Goal: Task Accomplishment & Management: Manage account settings

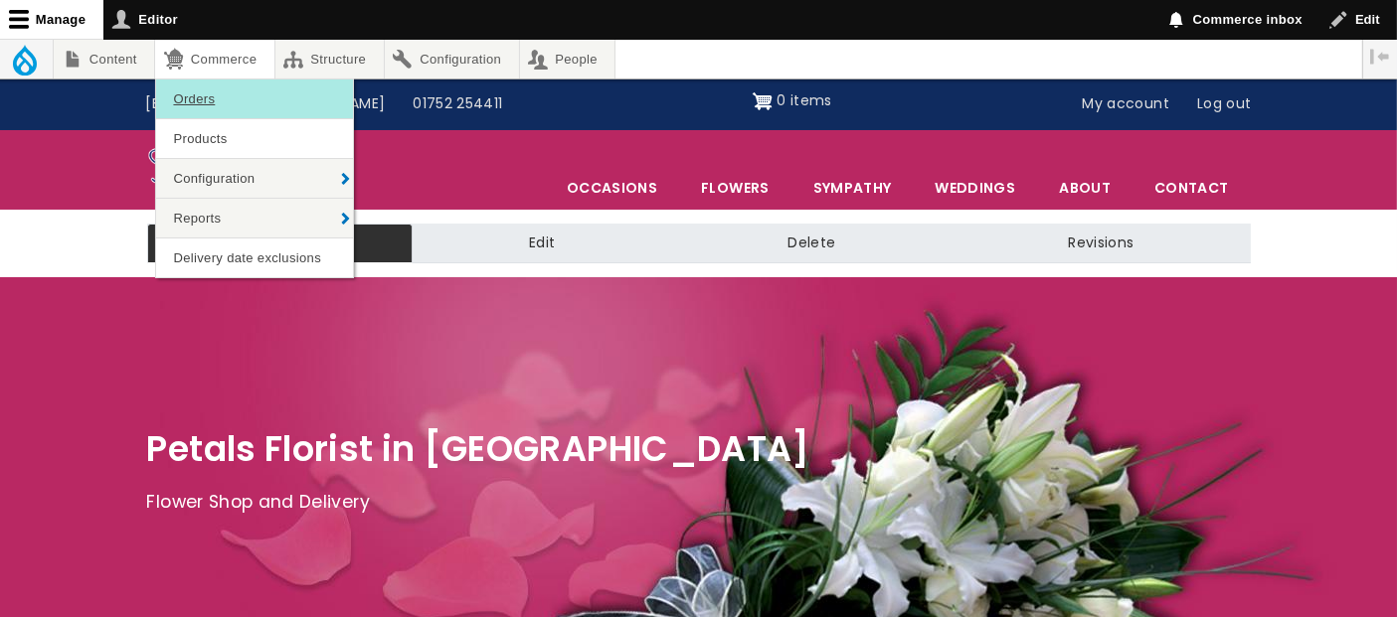
click at [213, 95] on link "Orders" at bounding box center [254, 99] width 197 height 39
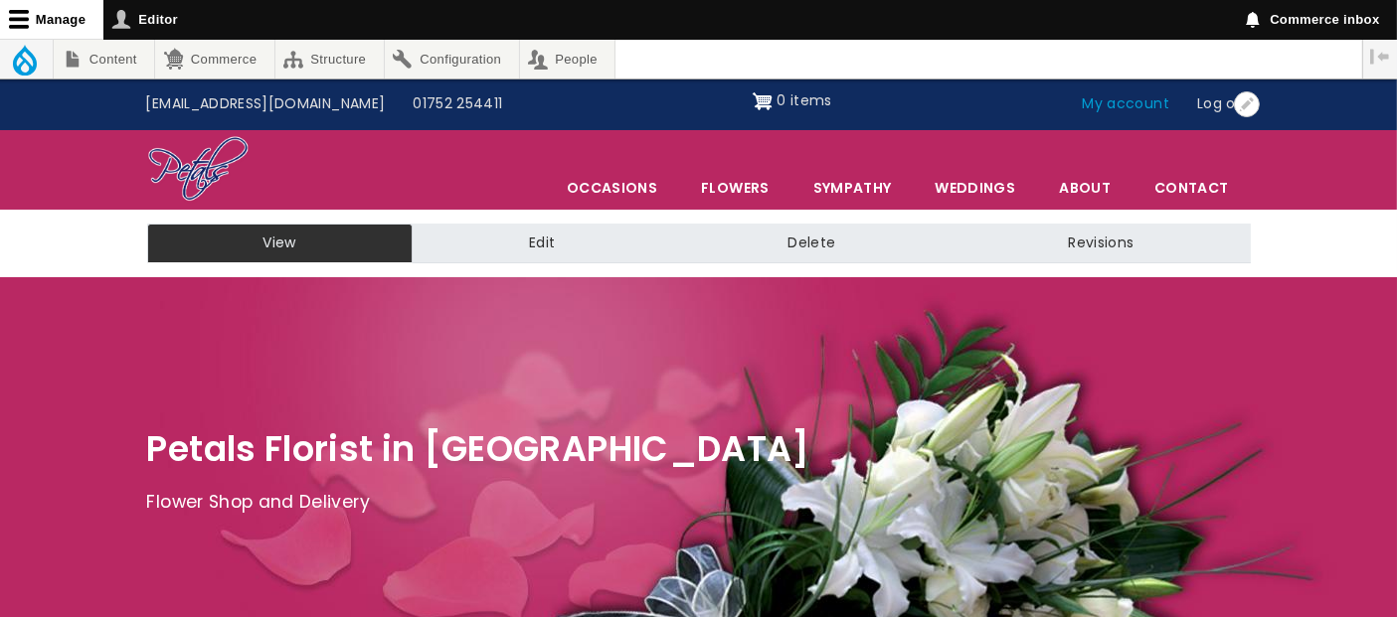
click at [1138, 101] on link "My account" at bounding box center [1126, 105] width 115 height 38
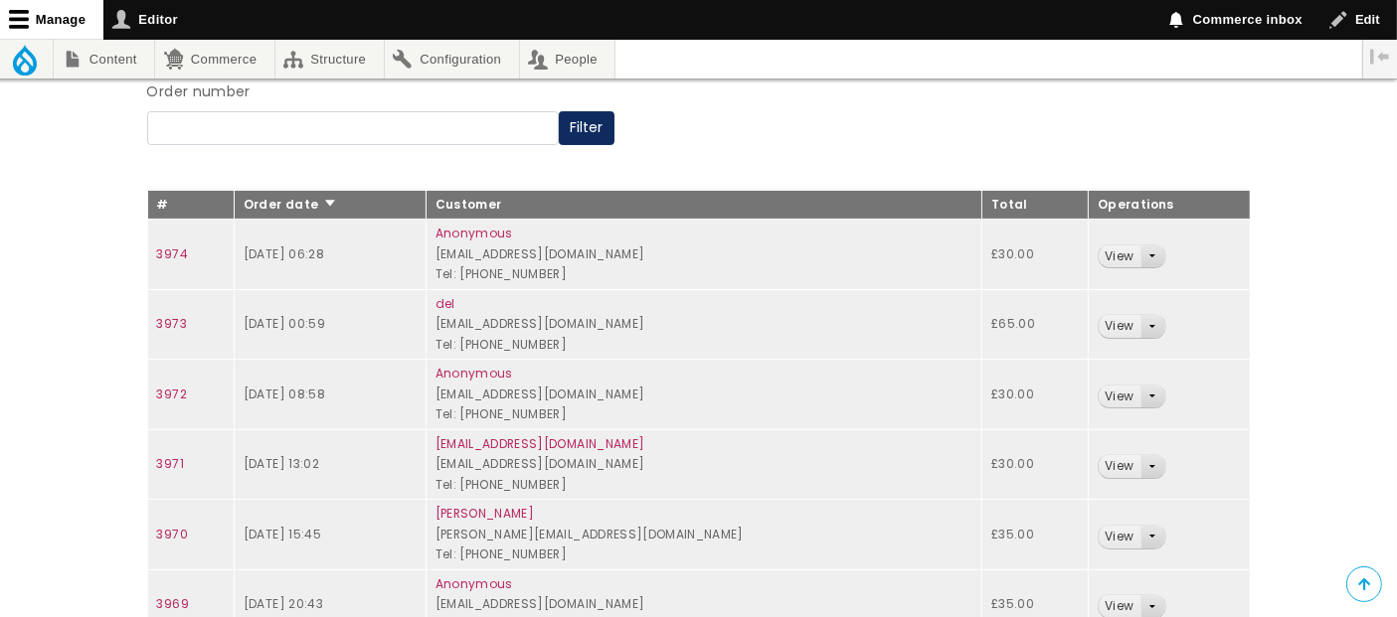
scroll to position [331, 0]
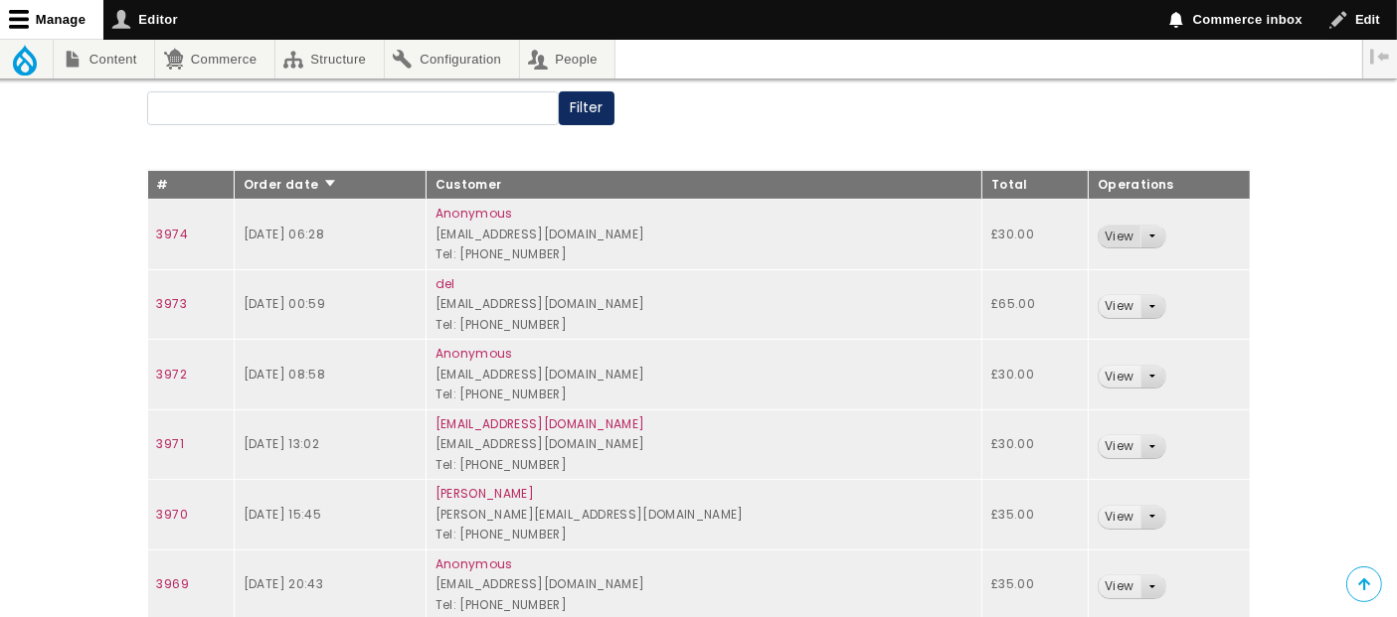
click at [1122, 227] on link "View" at bounding box center [1119, 237] width 41 height 23
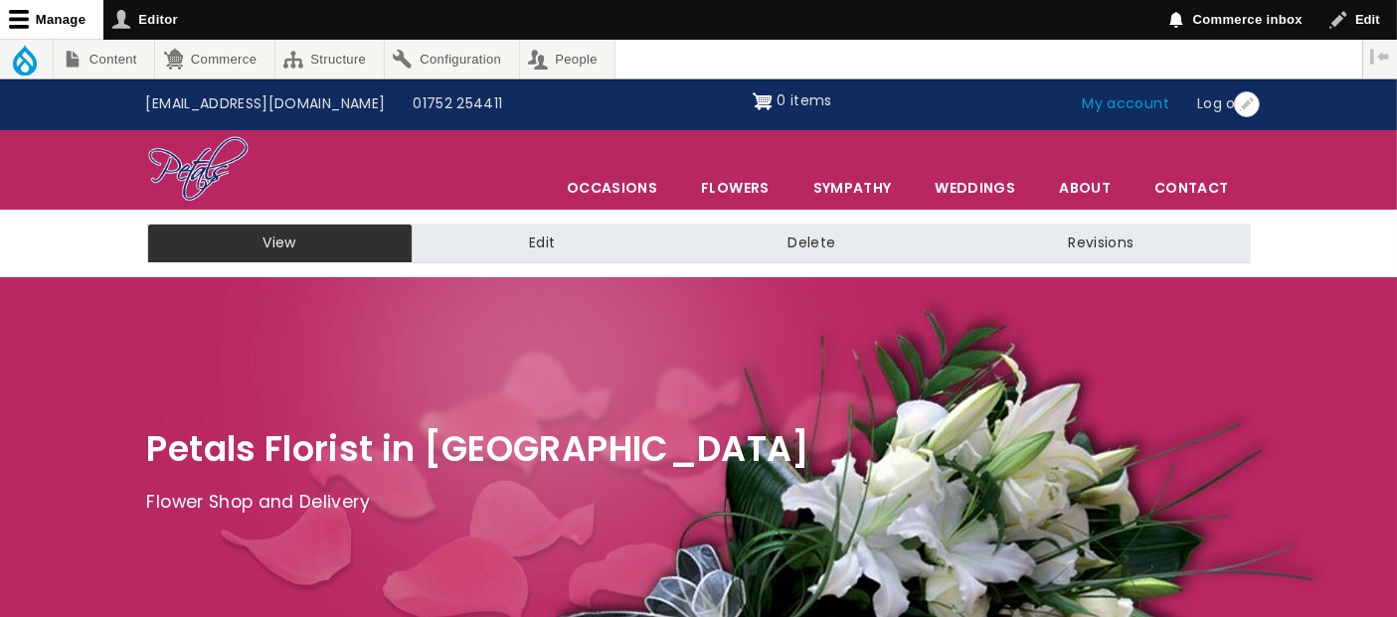
click at [1169, 110] on link "My account" at bounding box center [1126, 105] width 115 height 38
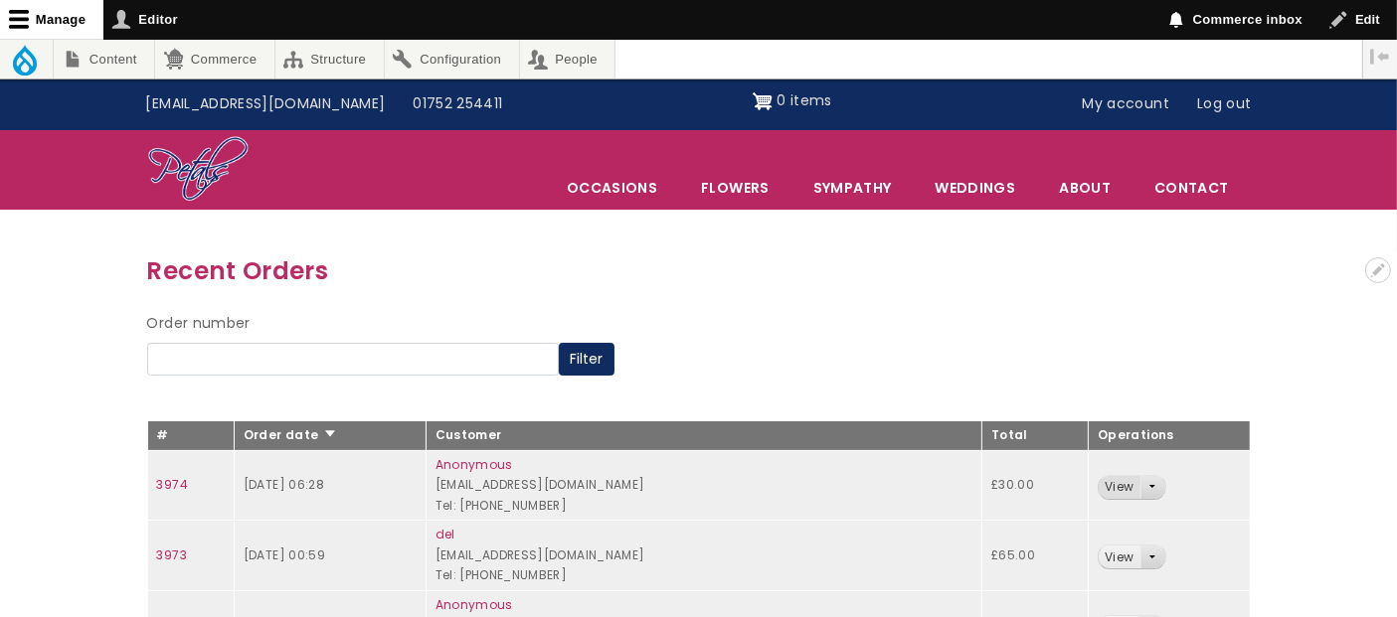
click at [1123, 487] on link "View" at bounding box center [1119, 487] width 41 height 23
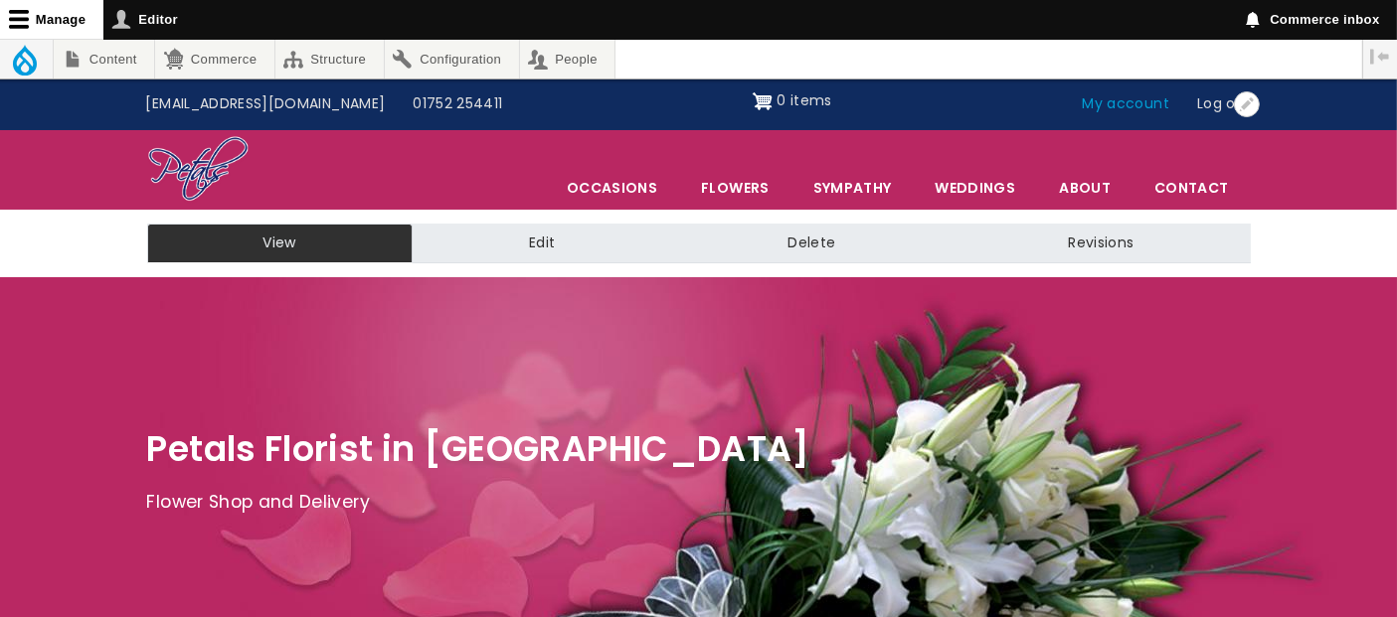
click at [1121, 105] on link "My account" at bounding box center [1126, 105] width 115 height 38
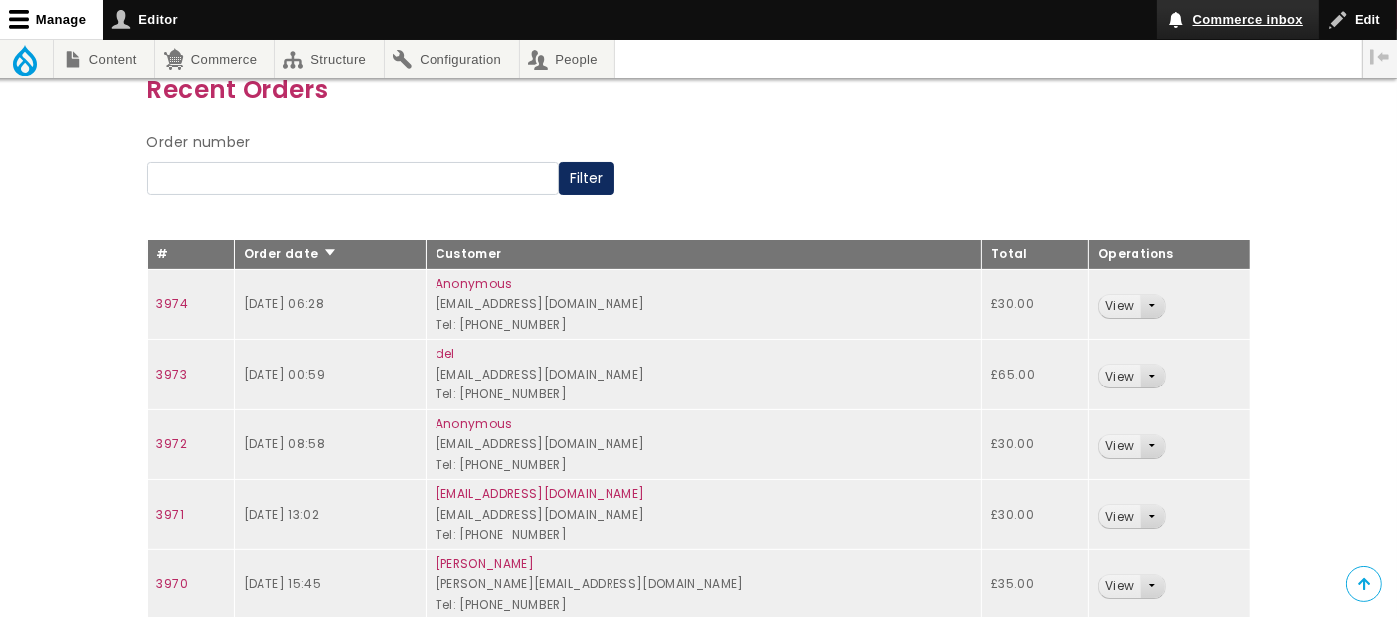
scroll to position [80, 0]
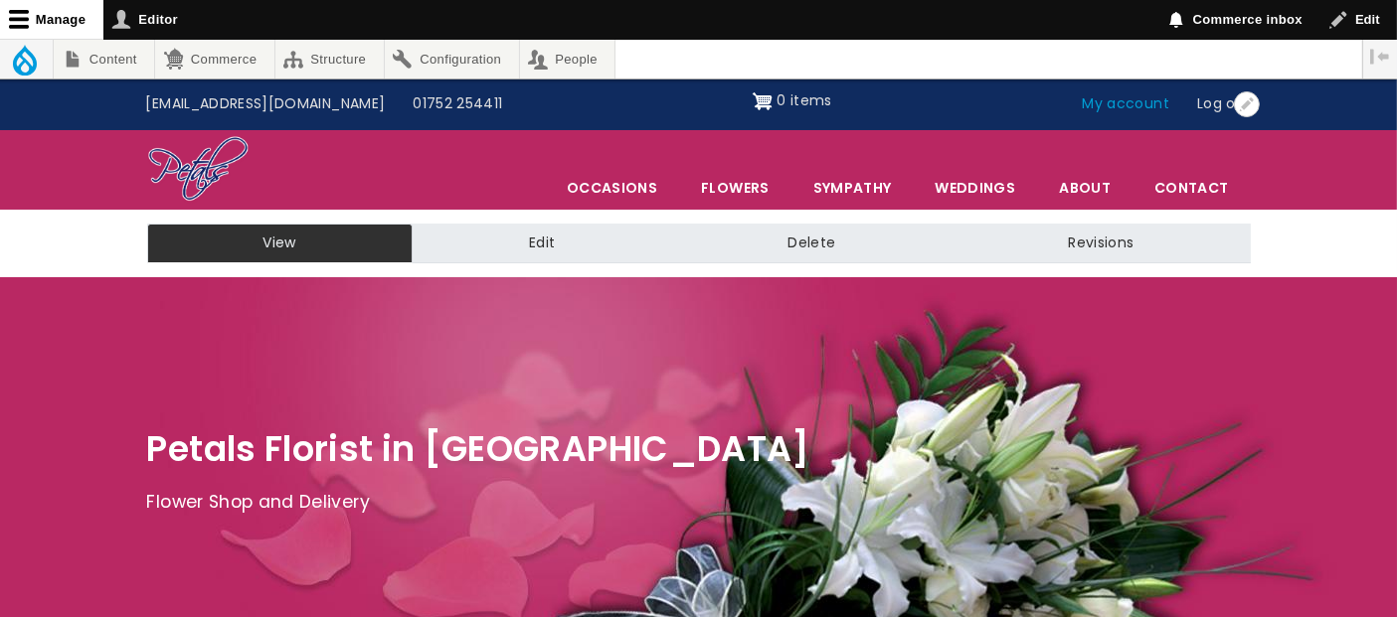
click at [1139, 100] on link "My account" at bounding box center [1126, 105] width 115 height 38
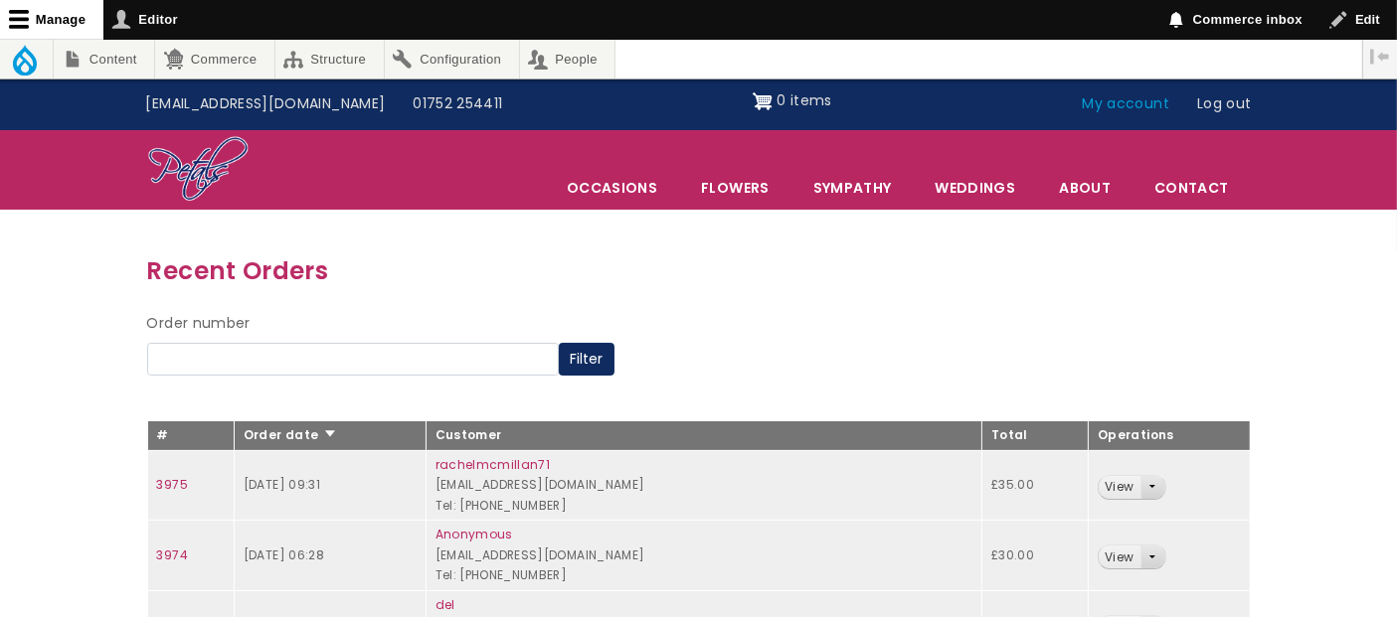
scroll to position [221, 0]
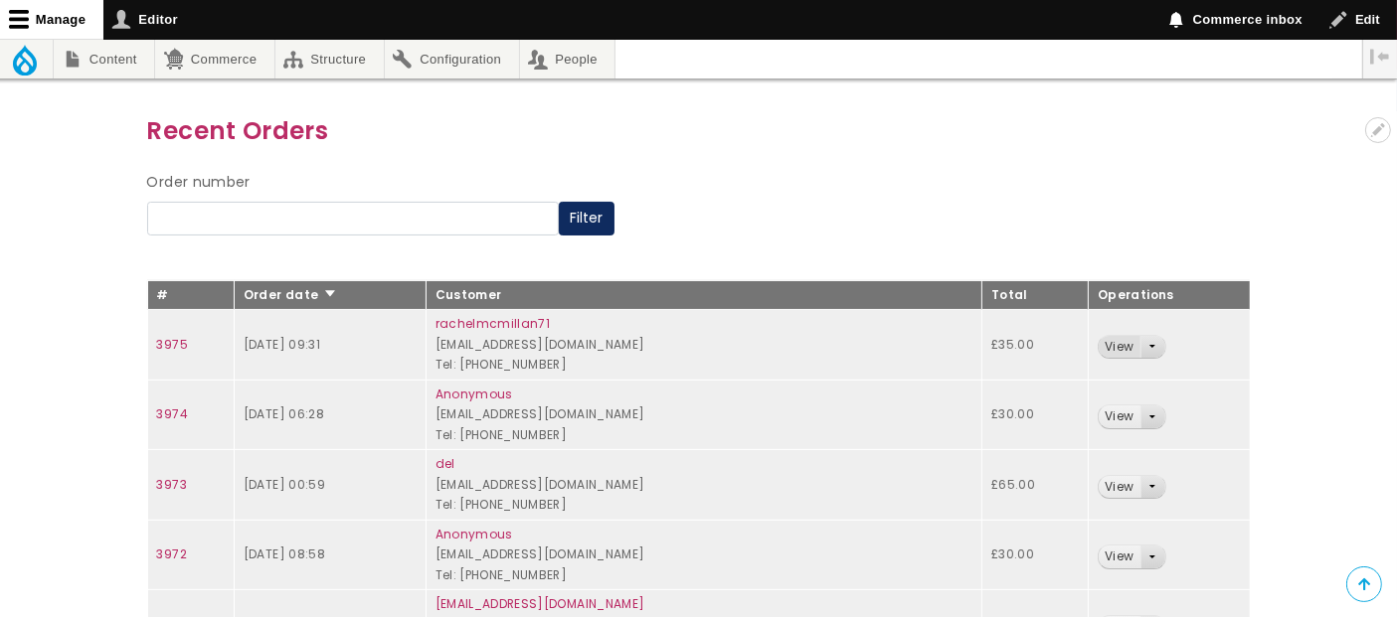
click at [1125, 345] on link "View" at bounding box center [1119, 347] width 41 height 23
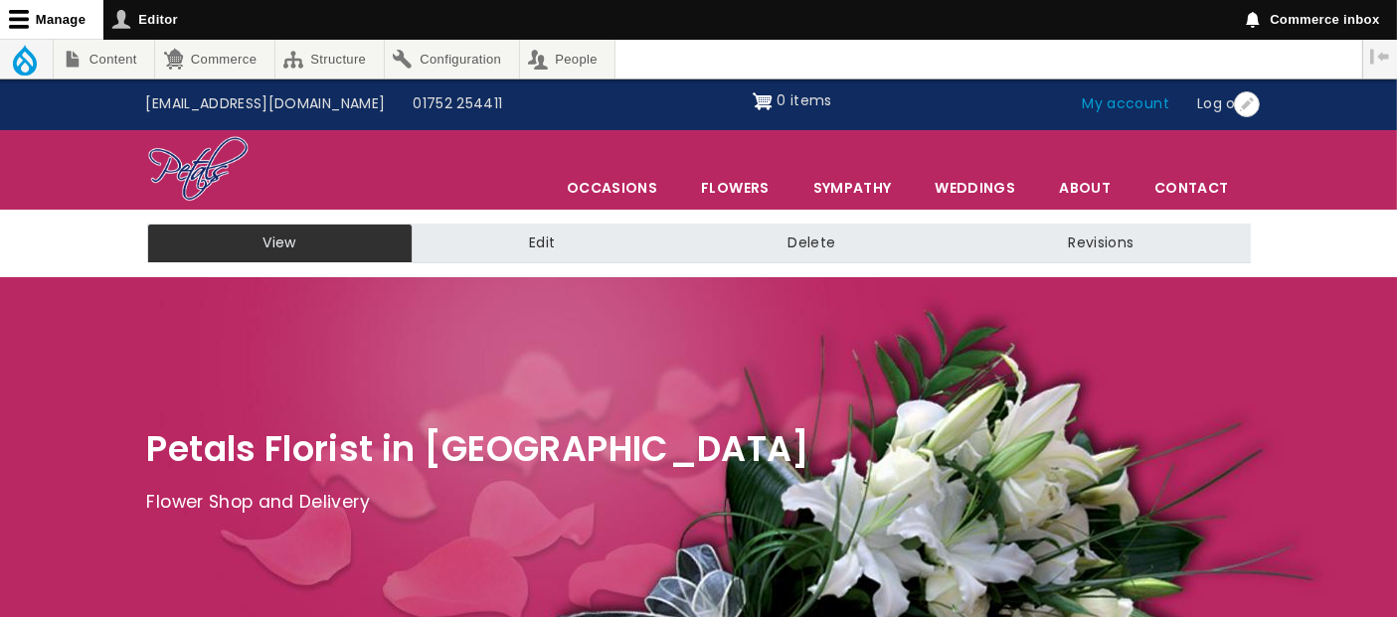
click at [1141, 106] on link "My account" at bounding box center [1126, 105] width 115 height 38
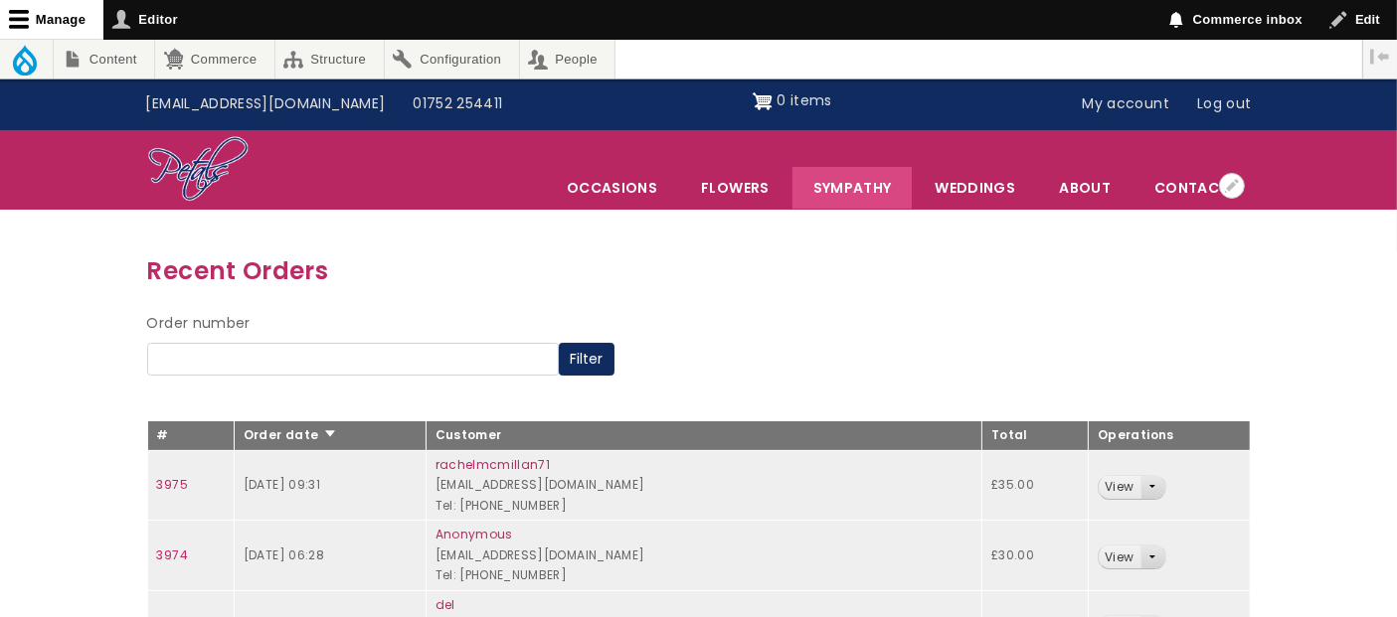
click at [835, 195] on link "Sympathy" at bounding box center [852, 188] width 120 height 42
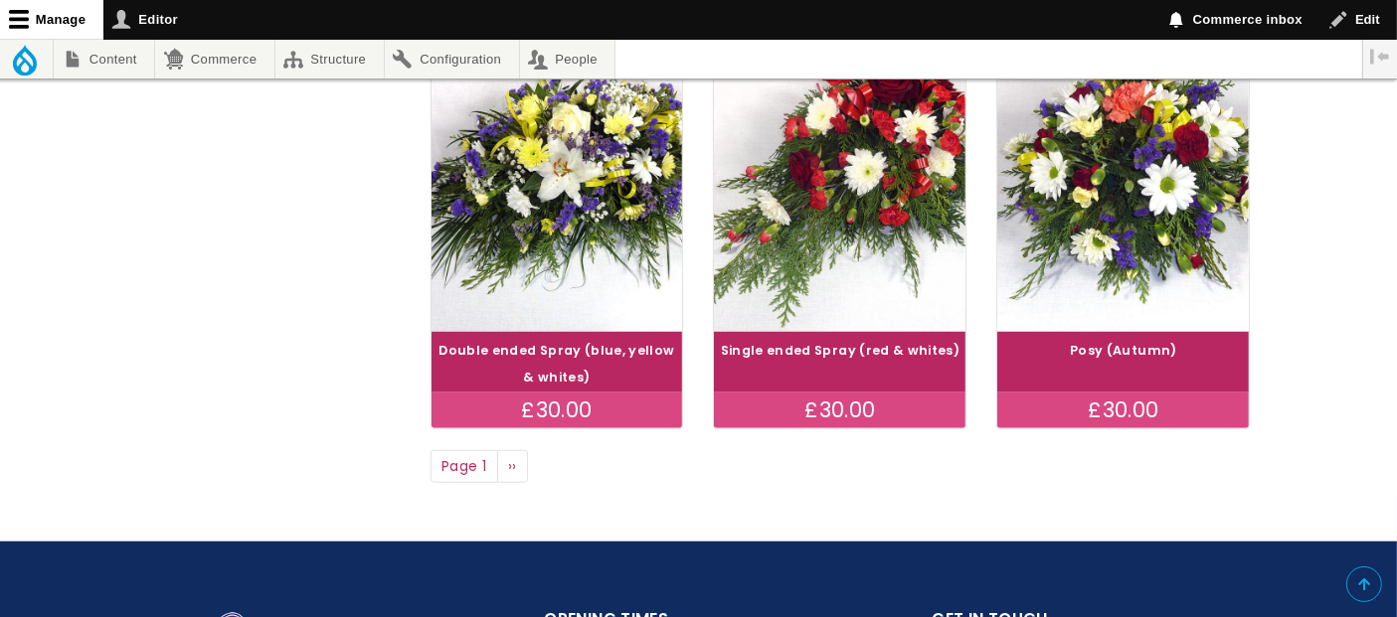
scroll to position [1847, 0]
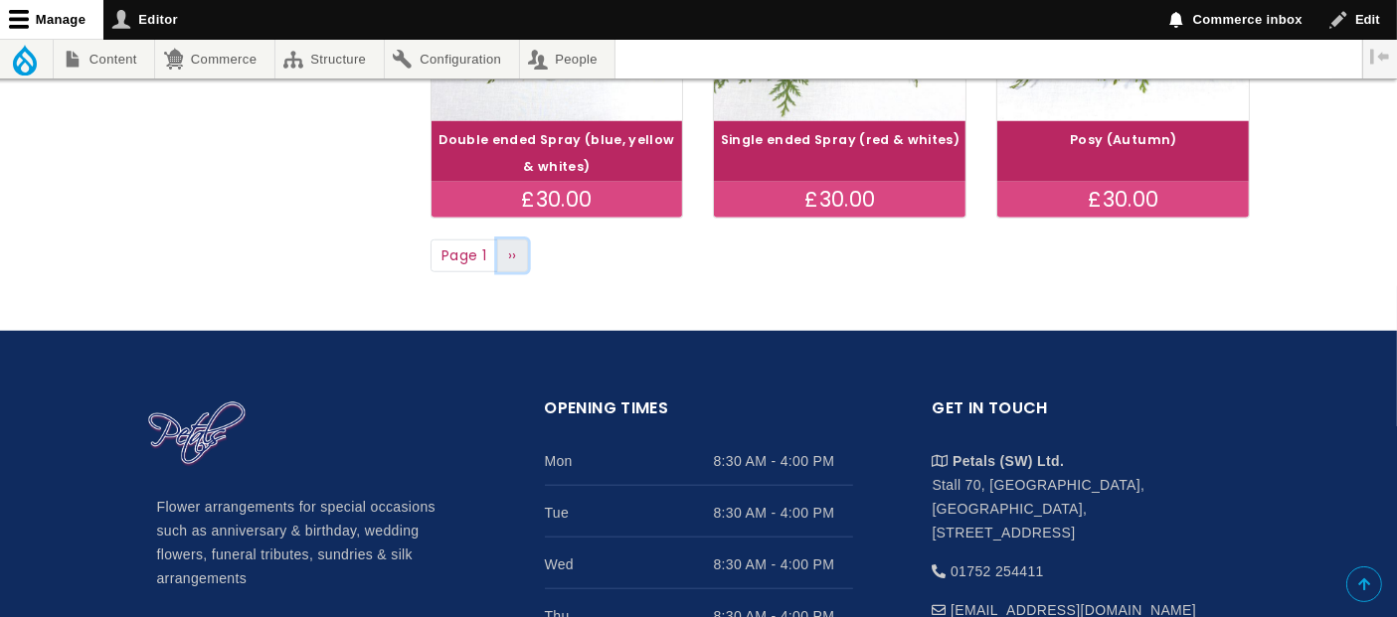
click at [511, 261] on span "››" at bounding box center [512, 256] width 9 height 20
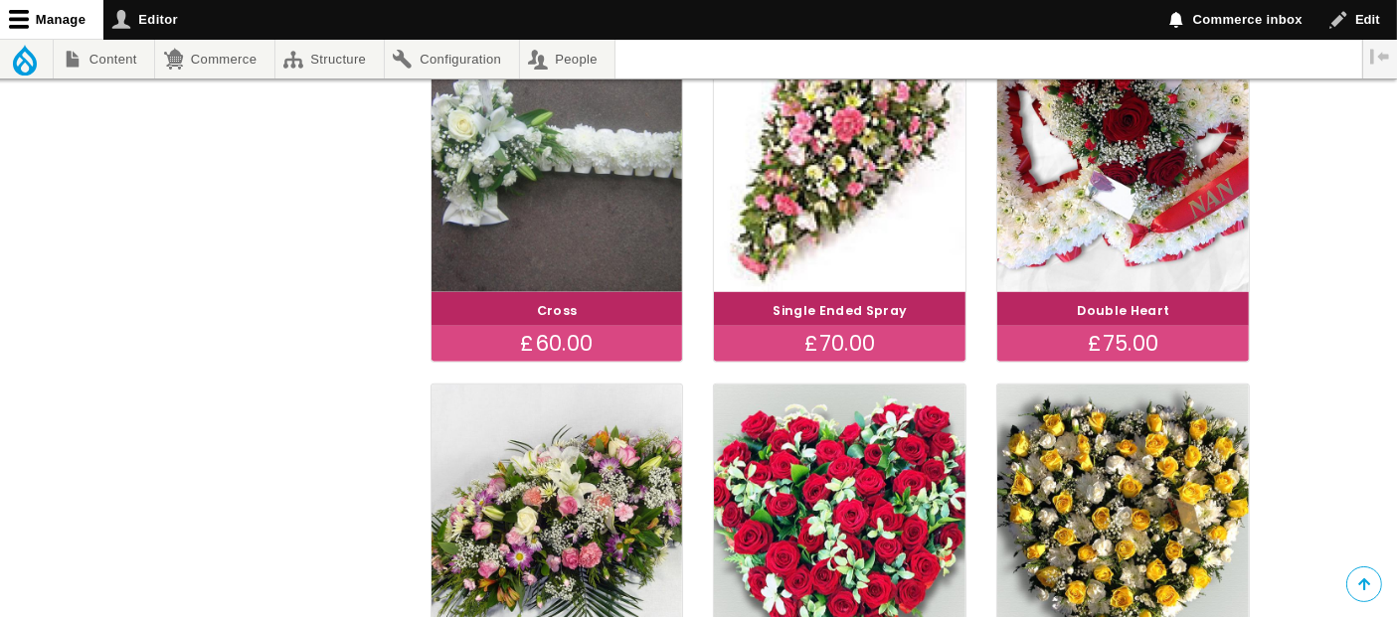
scroll to position [1325, 0]
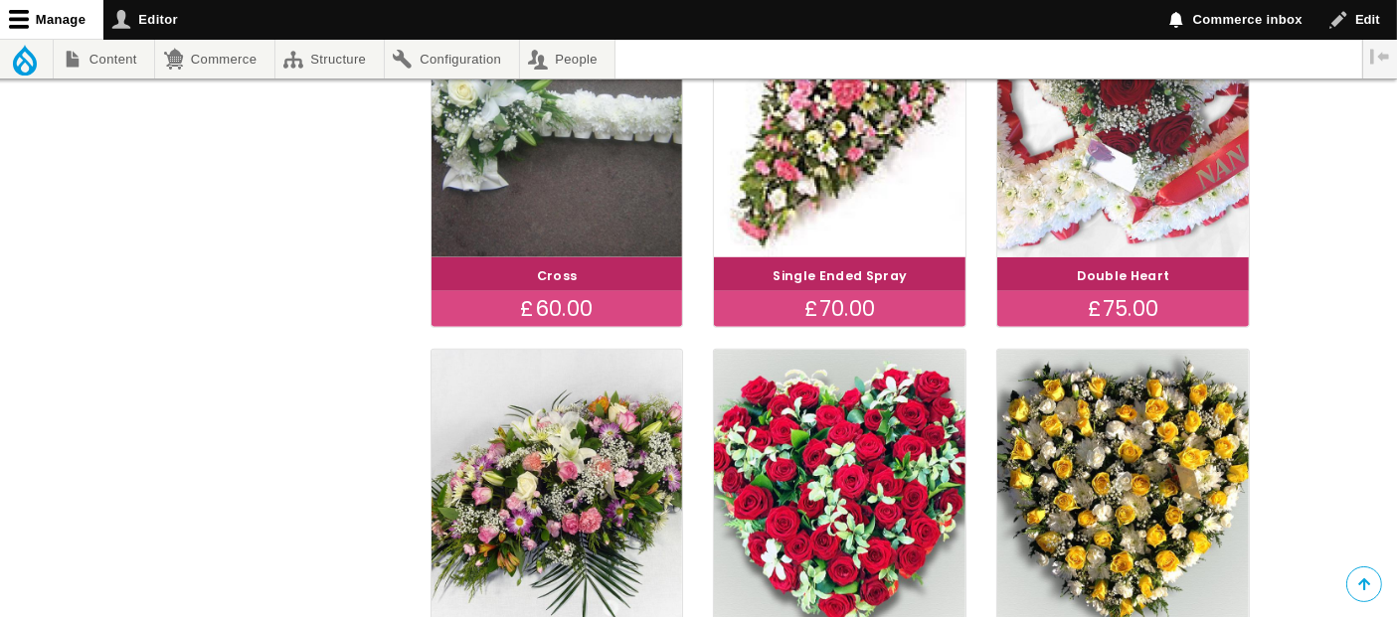
click at [1160, 150] on img at bounding box center [1123, 110] width 282 height 327
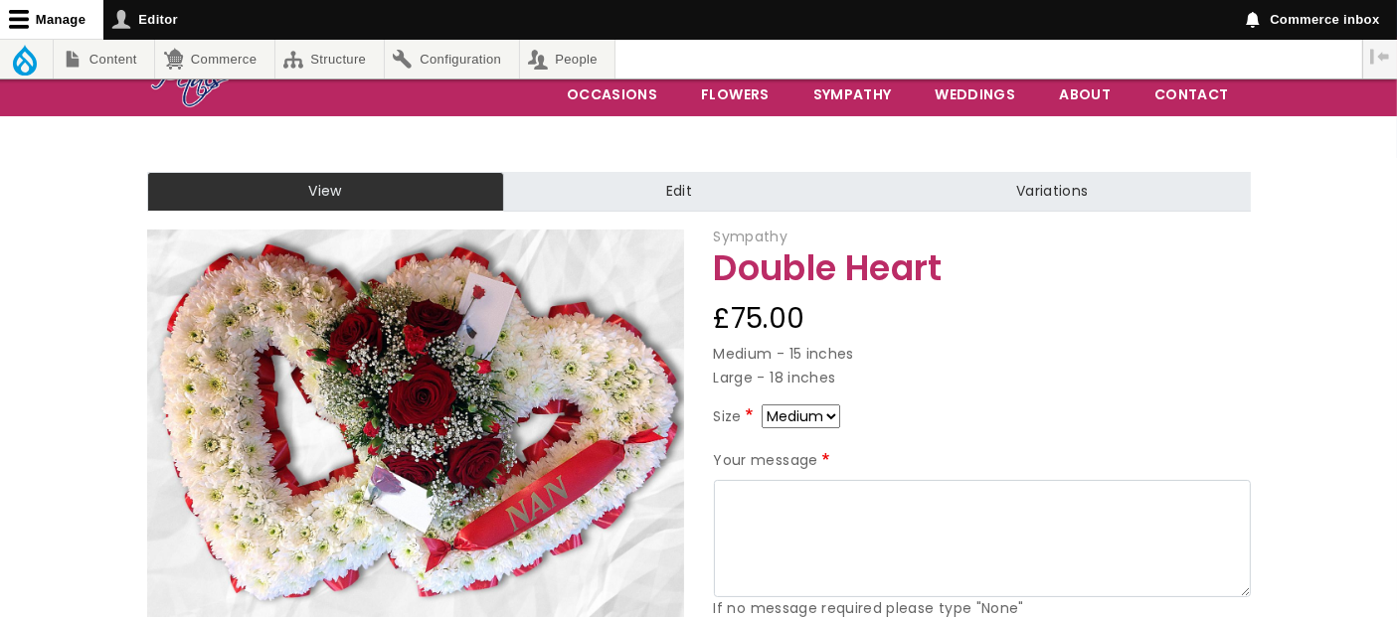
scroll to position [221, 0]
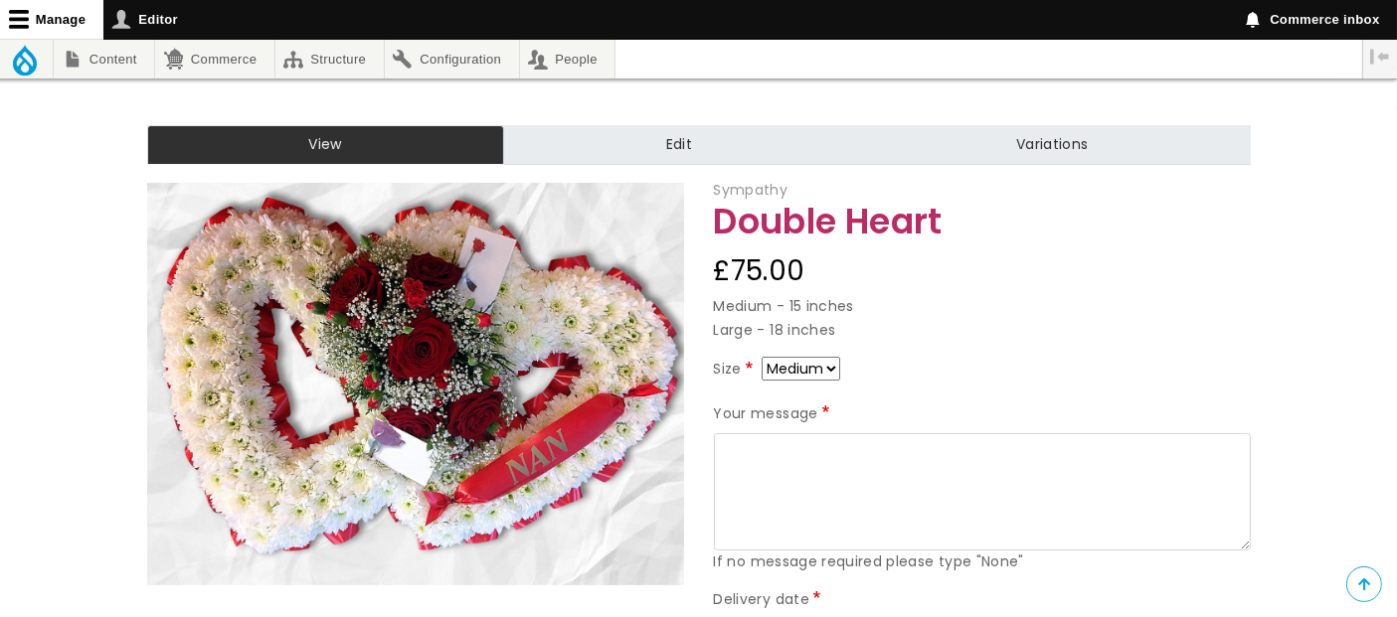
click at [827, 370] on select "Medium Large" at bounding box center [801, 369] width 79 height 24
select select "10"
drag, startPoint x: 831, startPoint y: 370, endPoint x: 1051, endPoint y: 410, distance: 223.3
click at [832, 370] on select "Medium Large" at bounding box center [801, 369] width 79 height 24
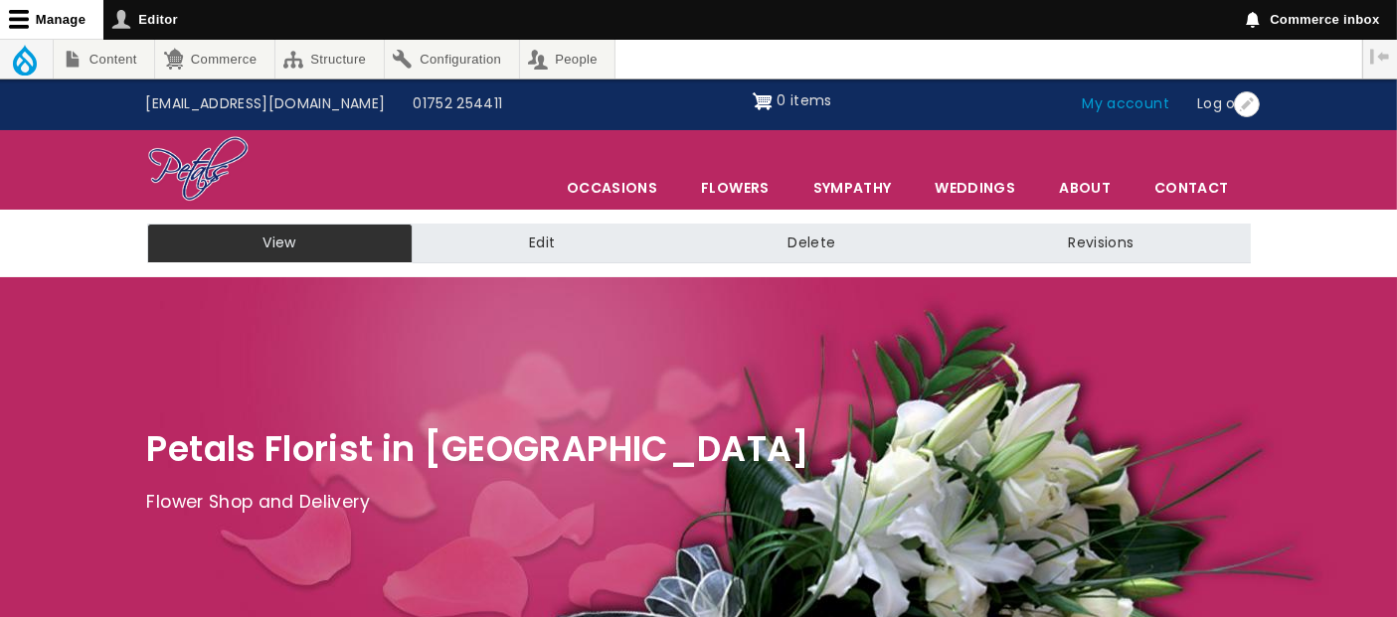
click at [1141, 119] on link "My account" at bounding box center [1126, 105] width 115 height 38
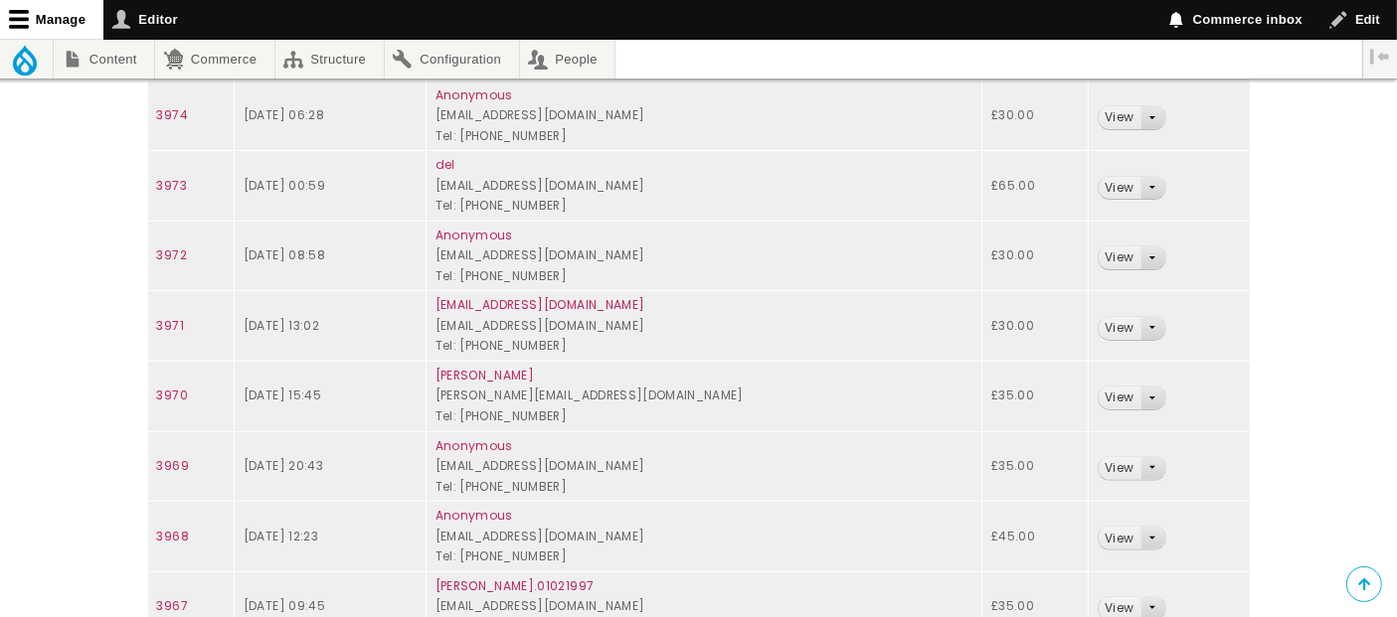
scroll to position [522, 0]
click at [1126, 186] on link "View" at bounding box center [1119, 186] width 41 height 23
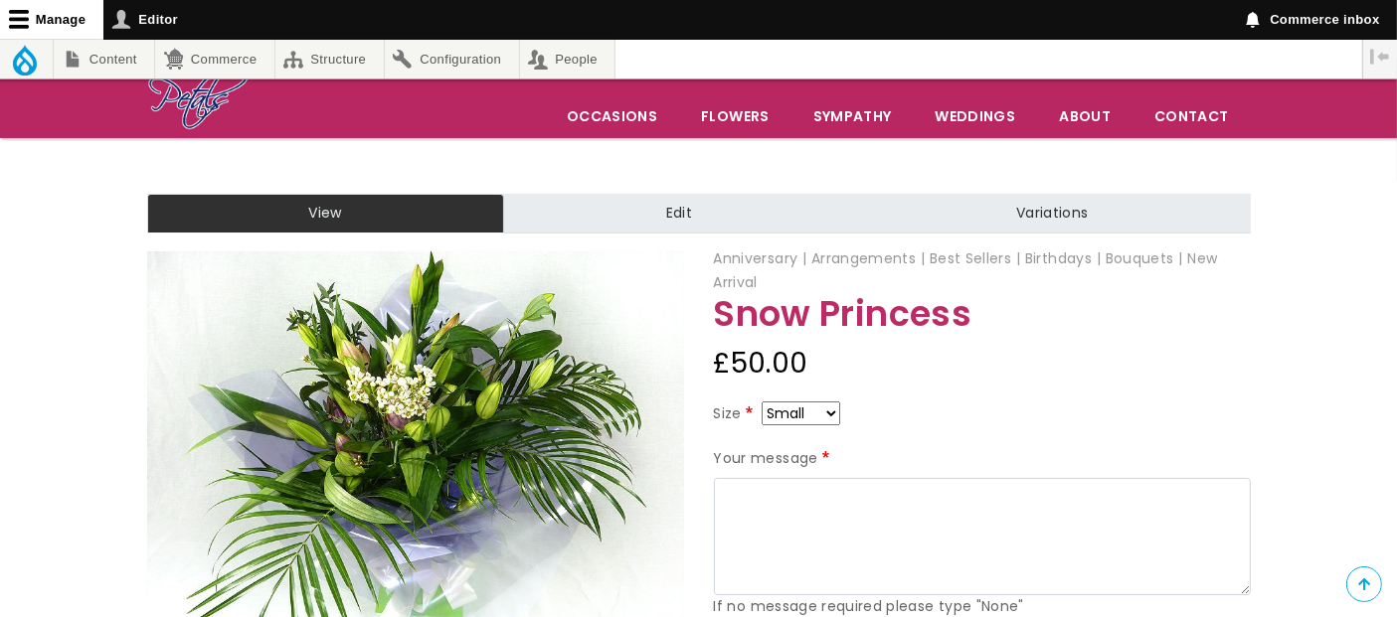
scroll to position [221, 0]
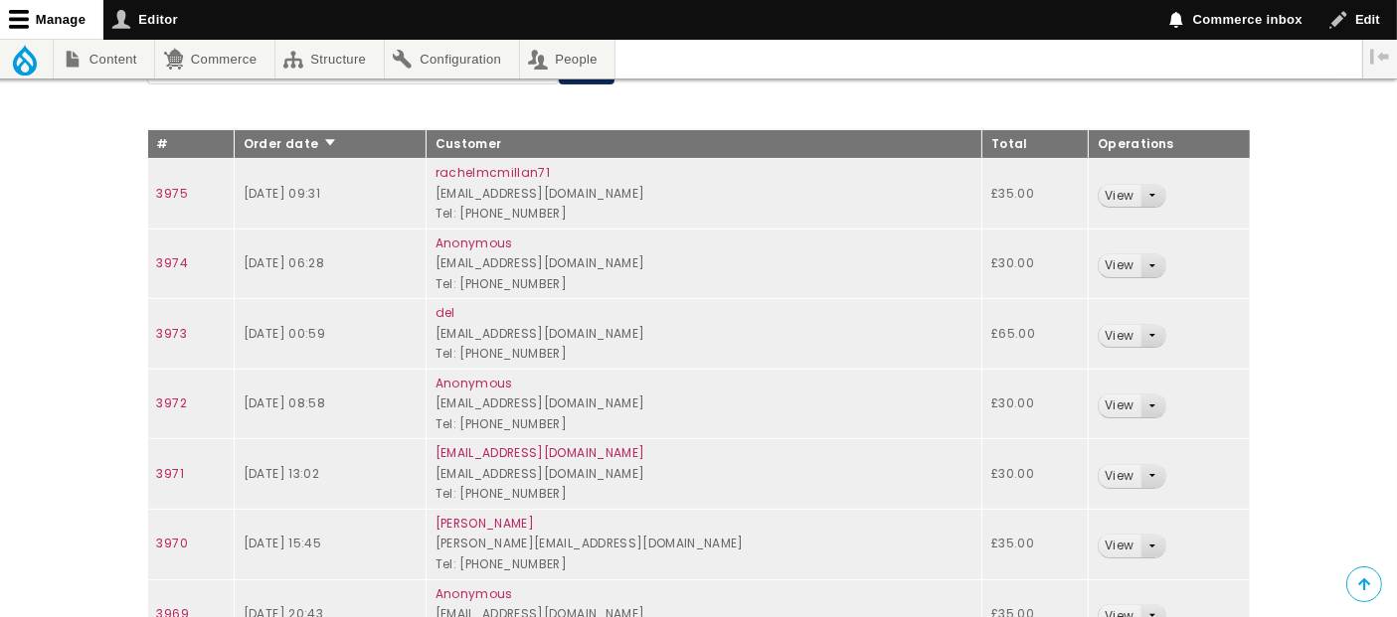
scroll to position [190, 0]
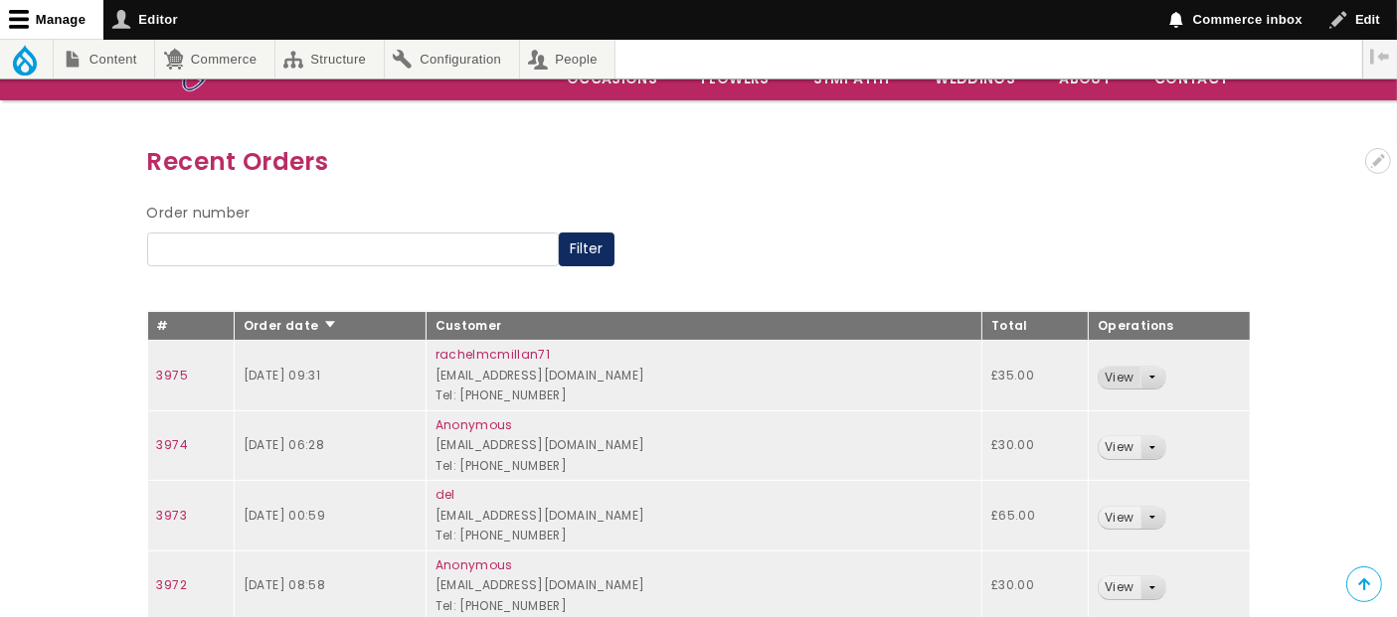
click at [1127, 374] on link "View" at bounding box center [1119, 378] width 41 height 23
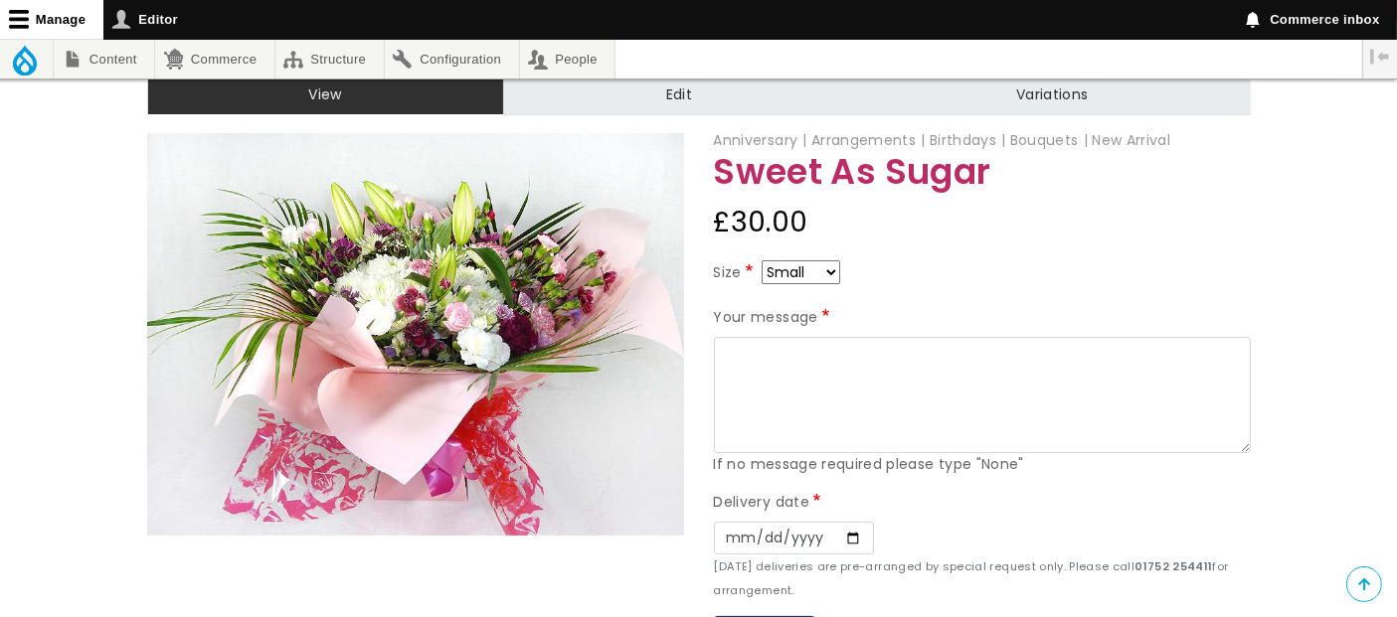
scroll to position [221, 0]
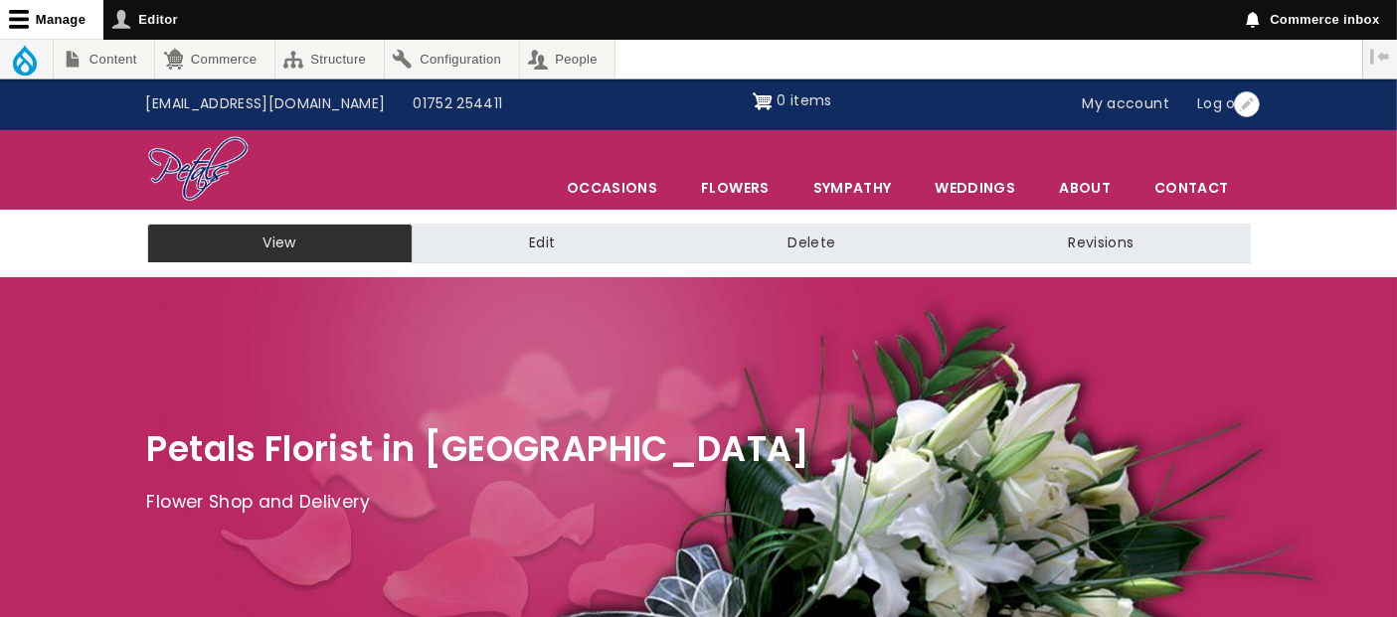
click at [1160, 111] on link "My account" at bounding box center [1126, 105] width 115 height 38
click at [1145, 99] on link "My account" at bounding box center [1126, 105] width 115 height 38
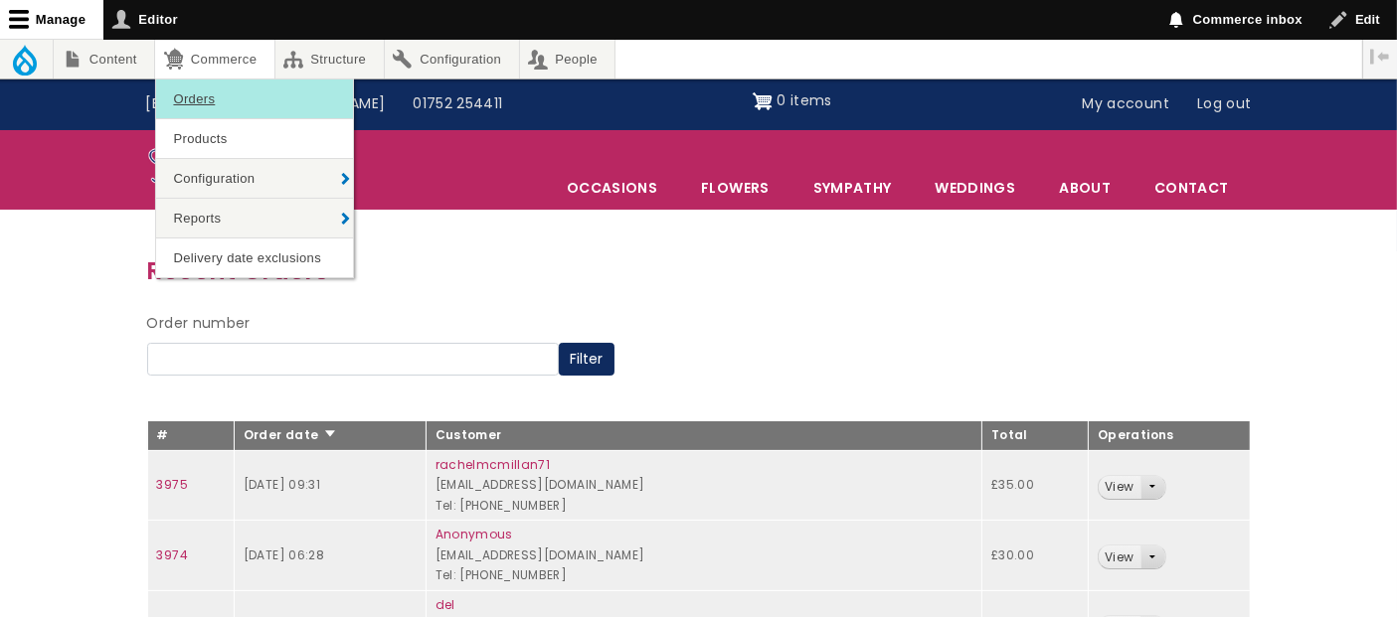
click at [199, 103] on link "Orders" at bounding box center [254, 99] width 197 height 39
